Goal: Transaction & Acquisition: Download file/media

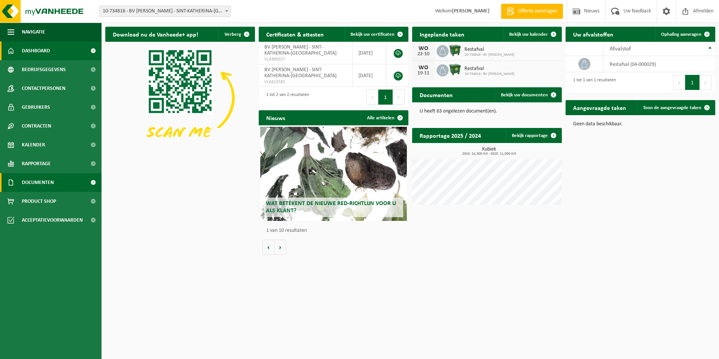
click at [61, 180] on link "Documenten" at bounding box center [51, 182] width 102 height 19
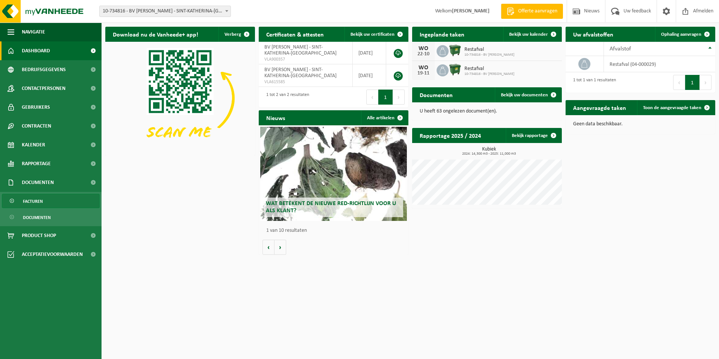
click at [52, 200] on link "Facturen" at bounding box center [51, 201] width 98 height 14
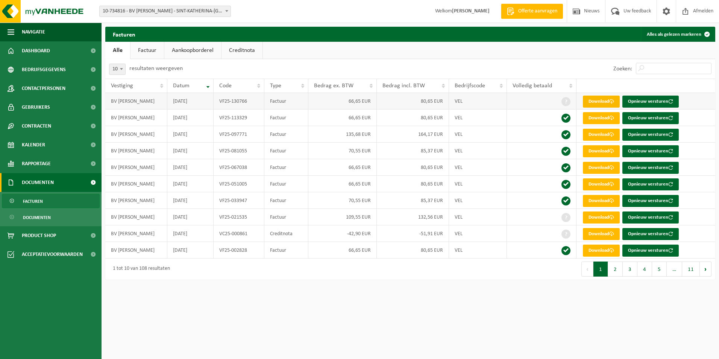
click at [596, 102] on link "Download" at bounding box center [601, 101] width 37 height 12
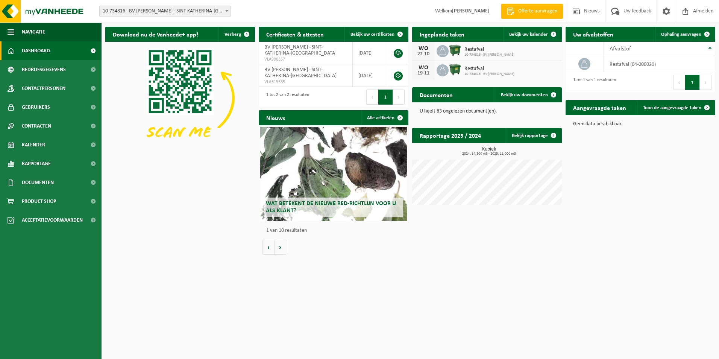
click at [381, 99] on button "1" at bounding box center [385, 96] width 15 height 15
click at [39, 179] on span "Documenten" at bounding box center [38, 182] width 32 height 19
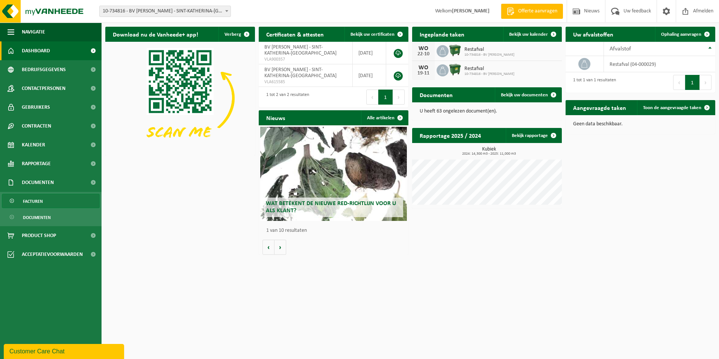
click at [53, 200] on link "Facturen" at bounding box center [51, 201] width 98 height 14
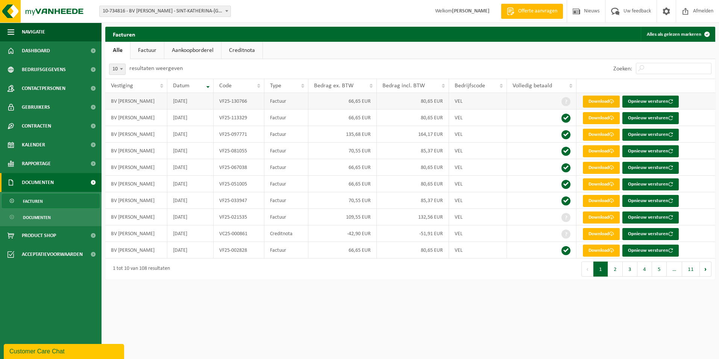
click at [613, 101] on span at bounding box center [611, 101] width 5 height 5
